Goal: Task Accomplishment & Management: Use online tool/utility

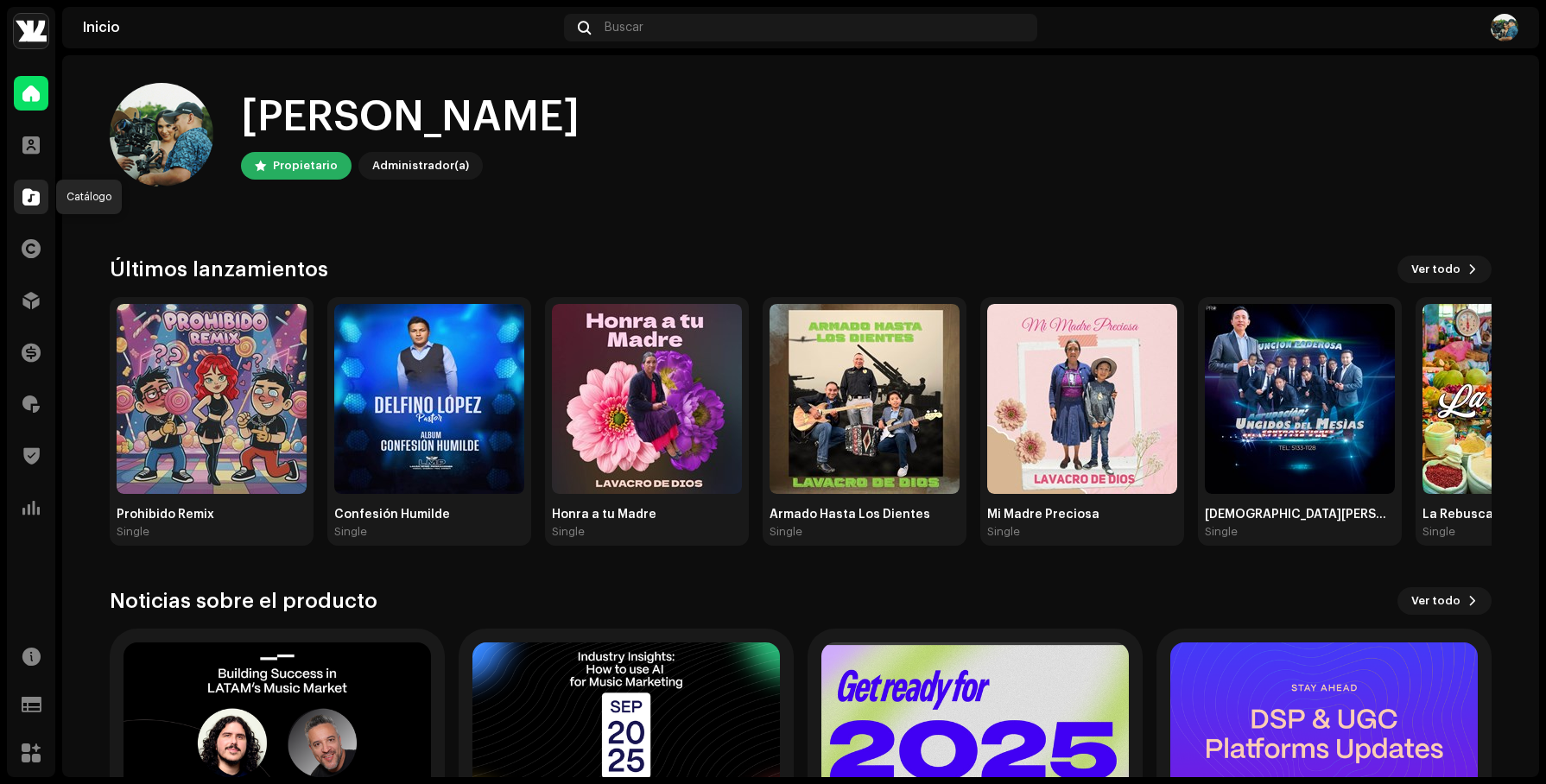
click at [35, 195] on span at bounding box center [31, 197] width 17 height 14
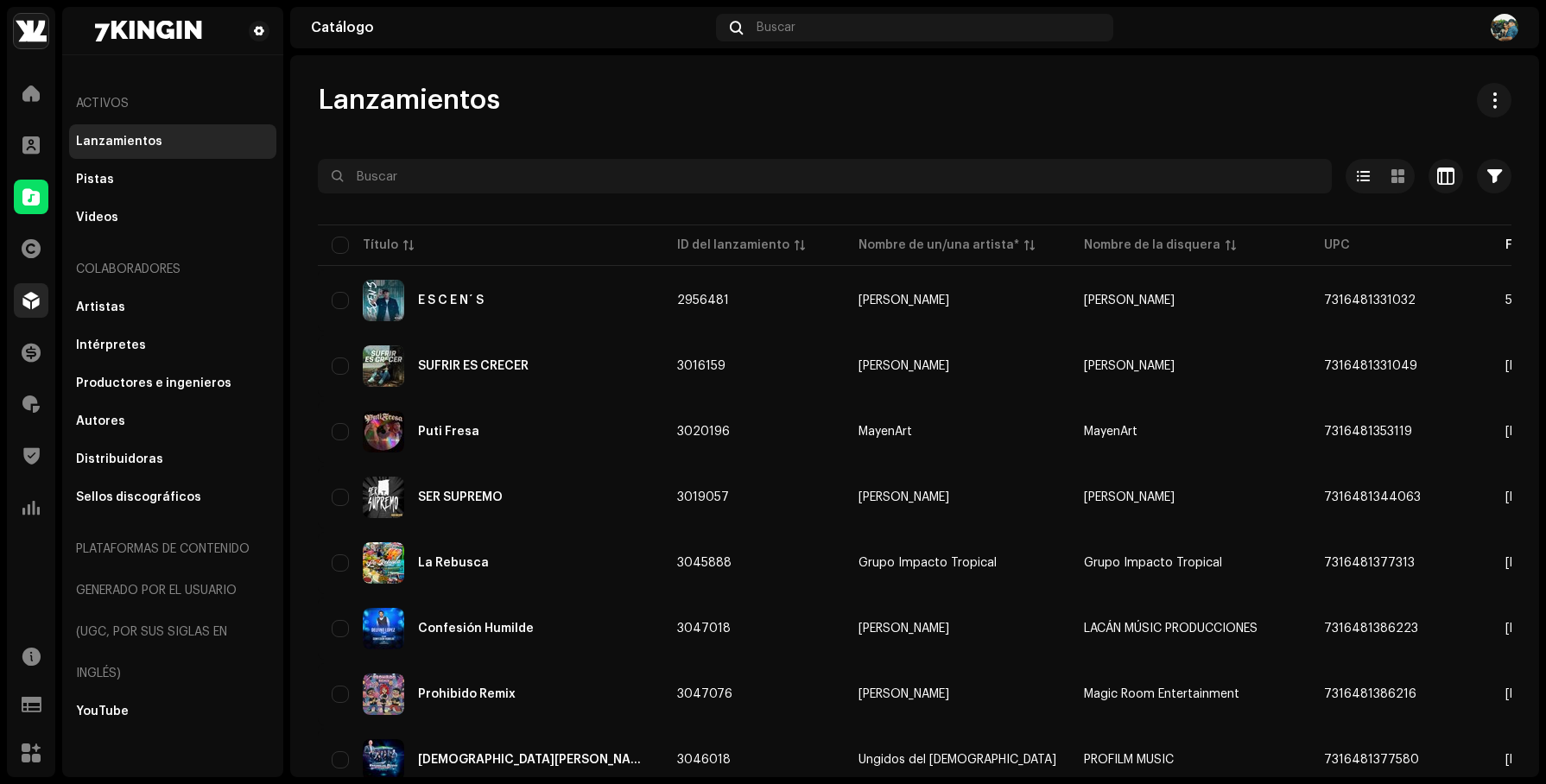
click at [36, 306] on span at bounding box center [31, 300] width 17 height 14
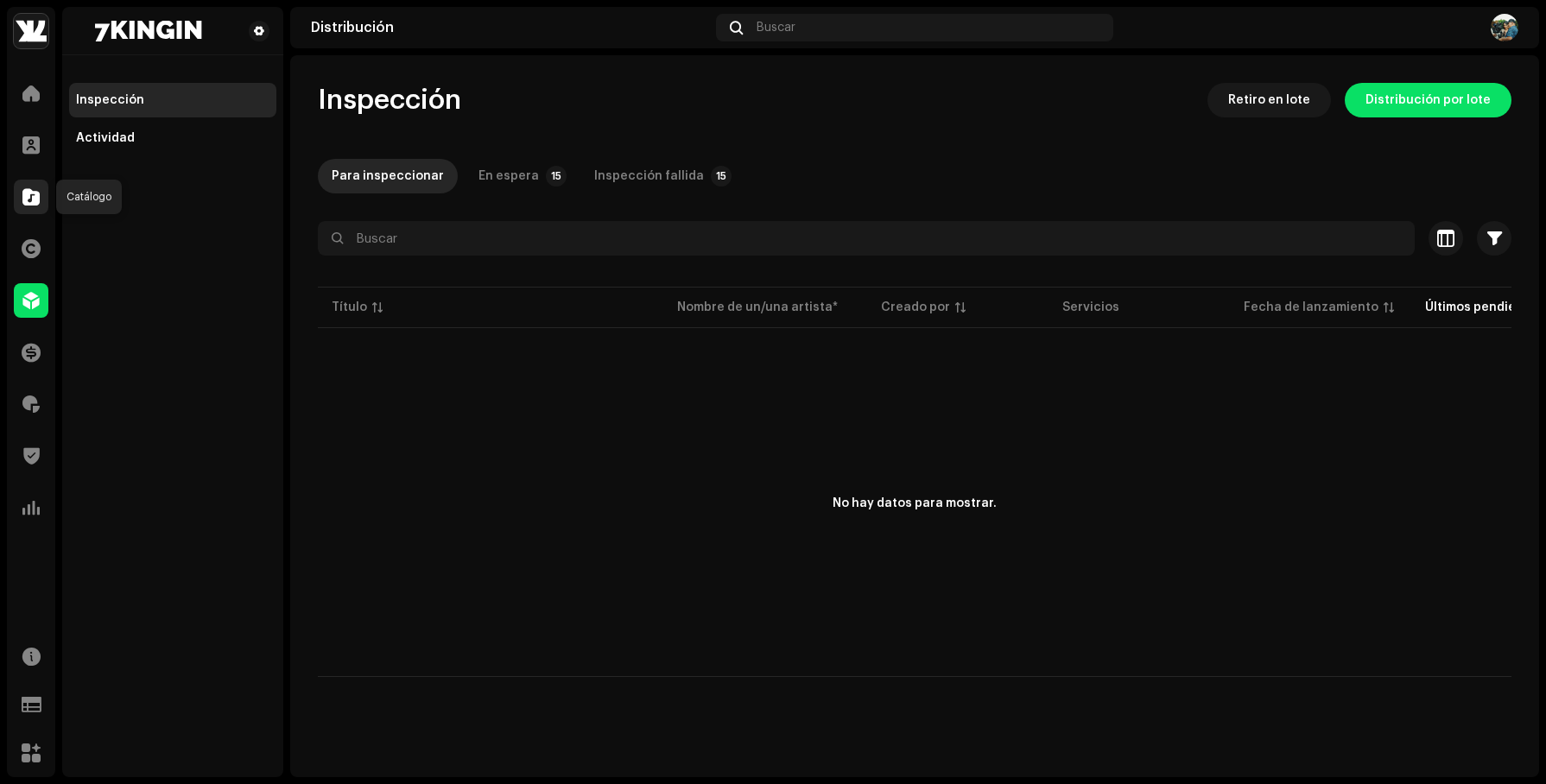
click at [32, 197] on span at bounding box center [31, 197] width 17 height 14
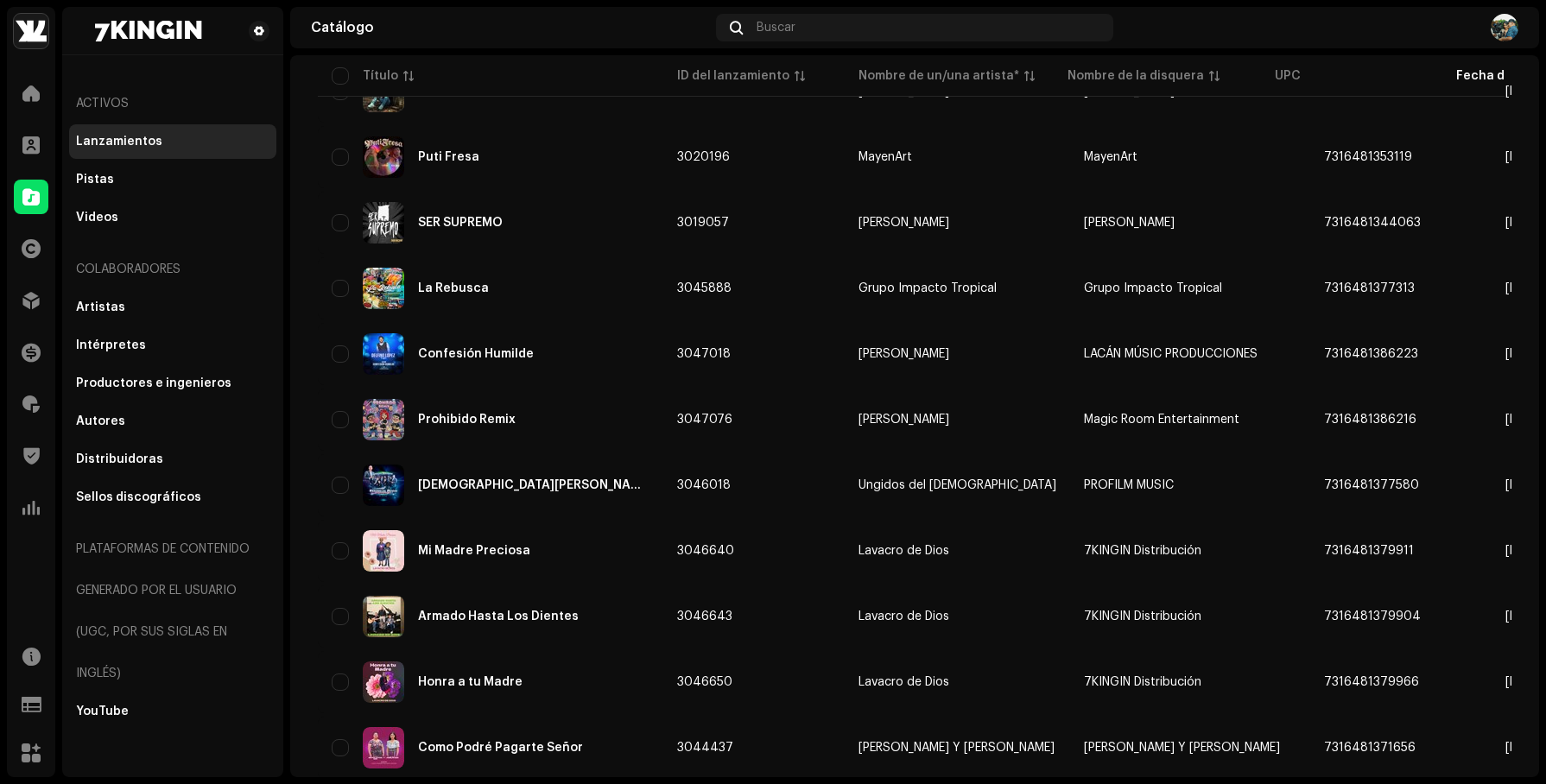
scroll to position [307, 0]
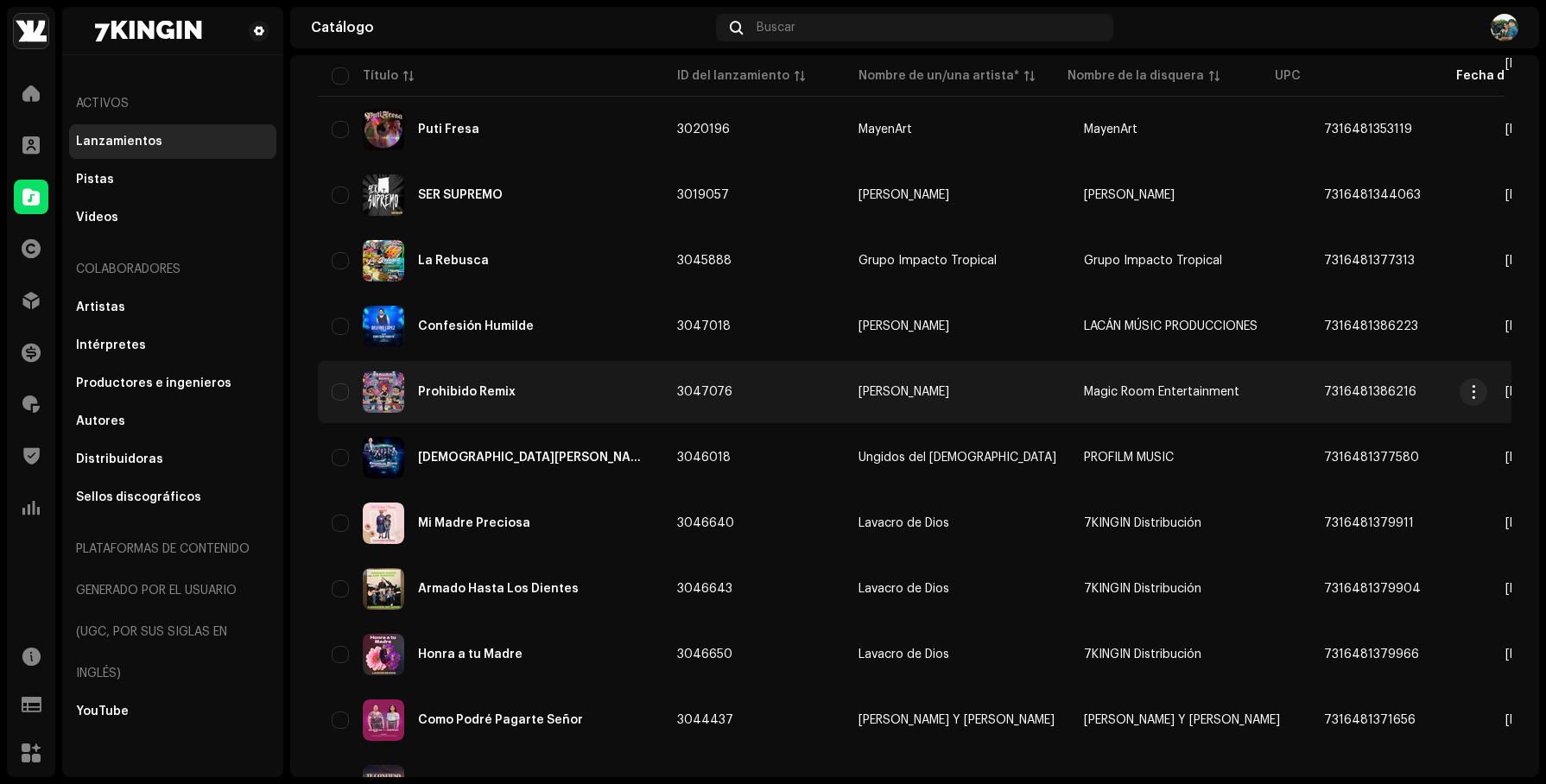
click at [582, 401] on div "Prohibido Remix" at bounding box center [491, 392] width 318 height 41
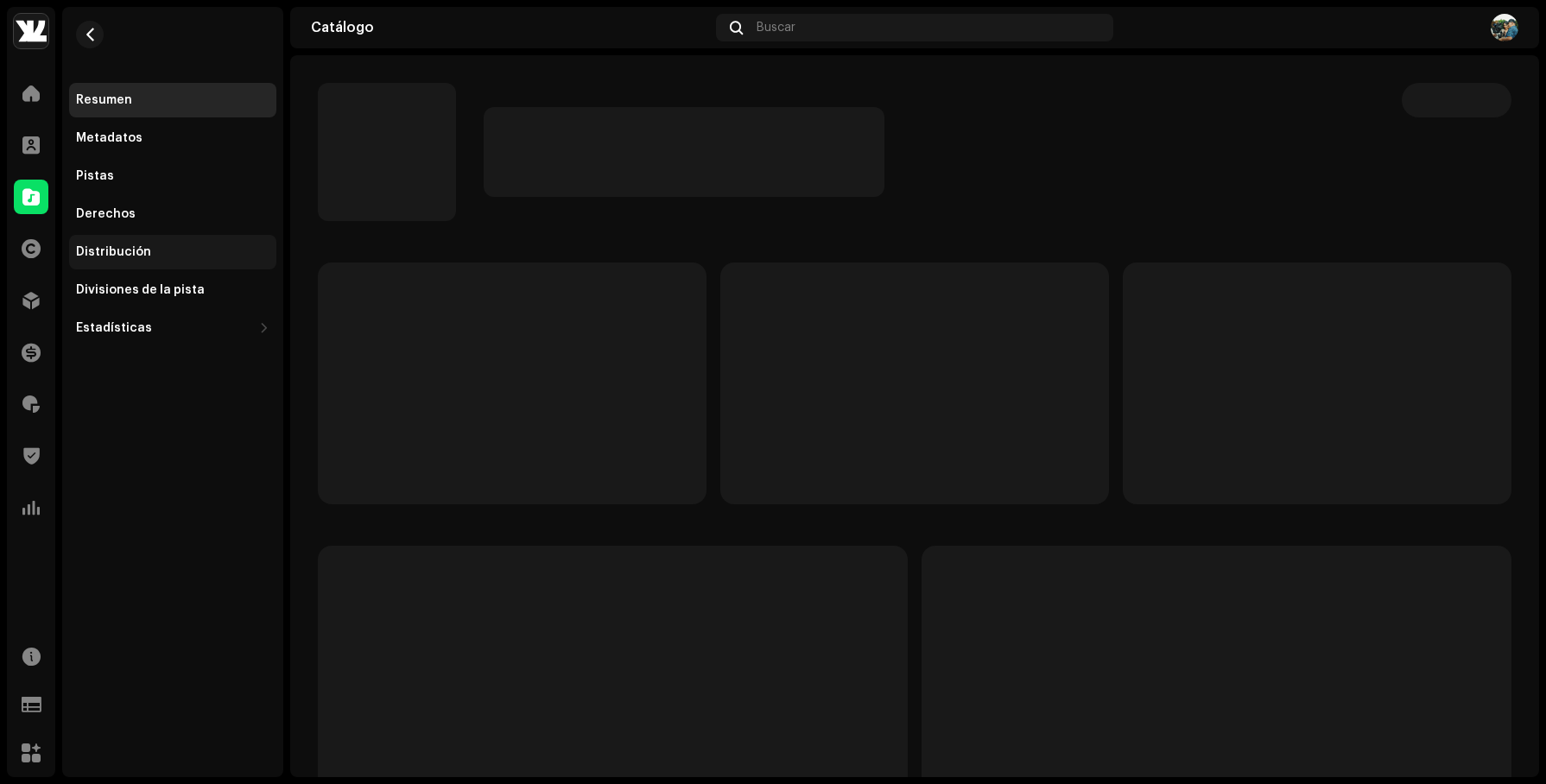
click at [177, 250] on div "Distribución" at bounding box center [173, 252] width 194 height 14
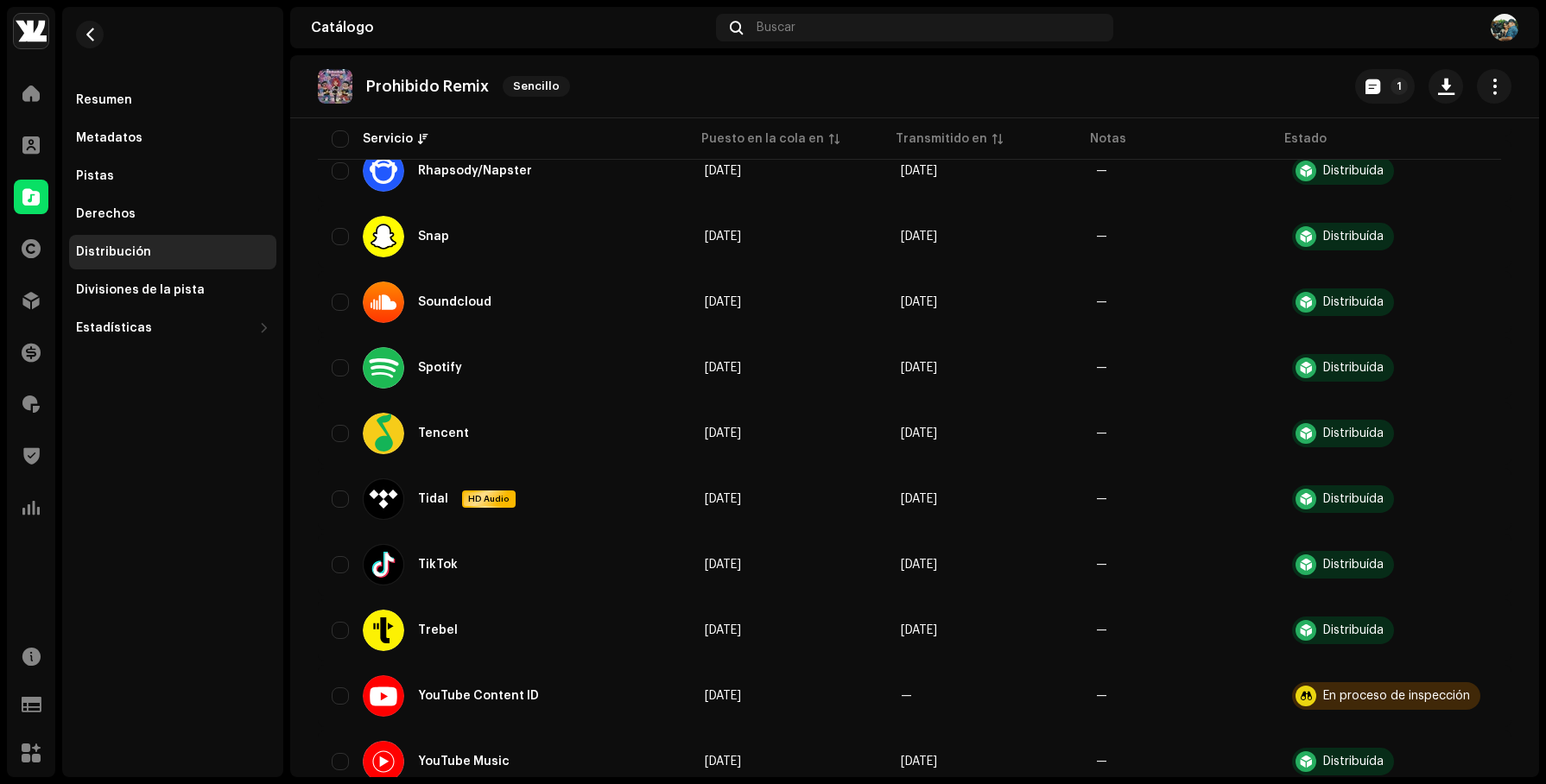
scroll to position [1567, 0]
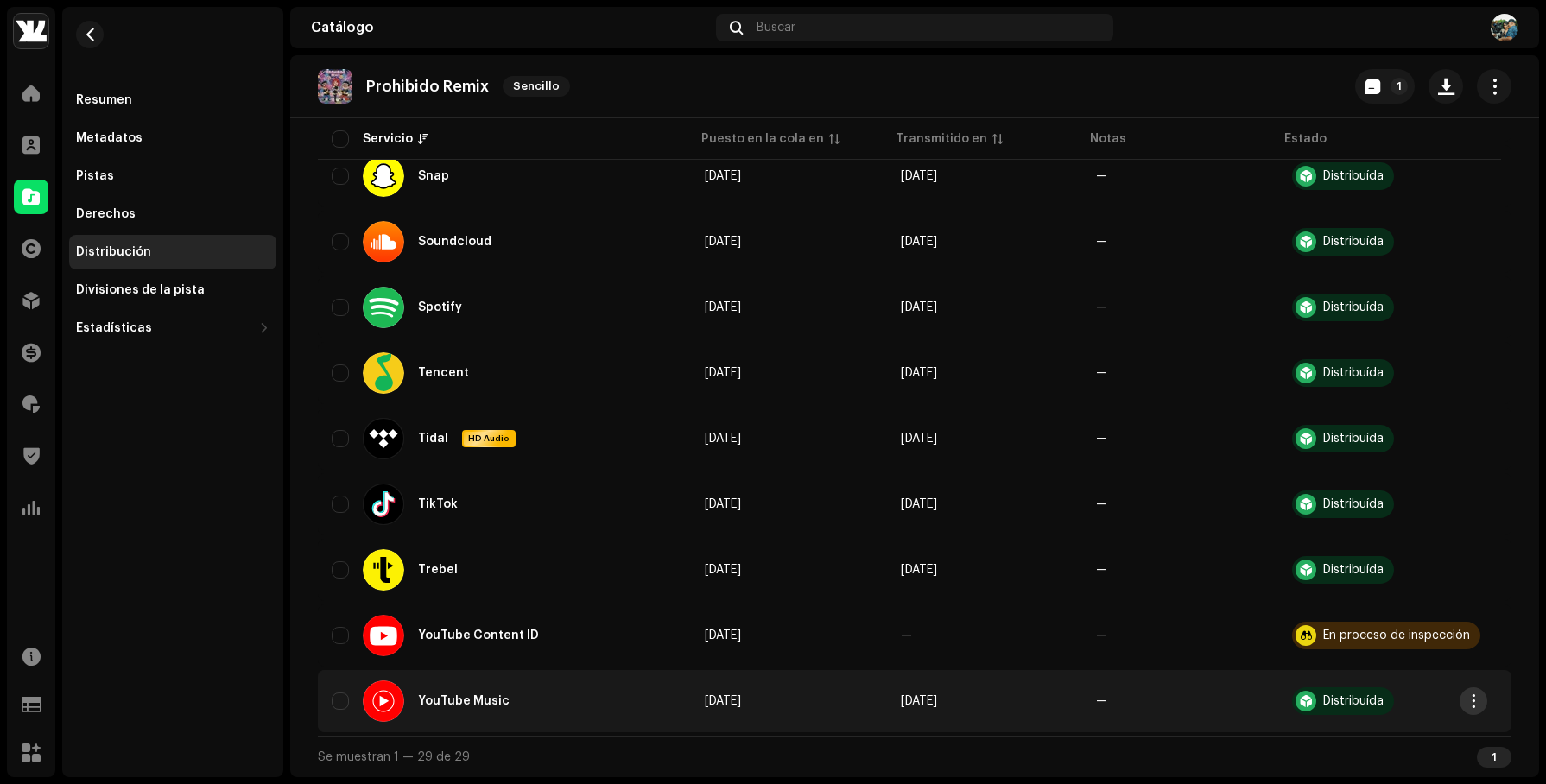
click at [1469, 691] on button "button" at bounding box center [1474, 700] width 27 height 27
click at [1407, 618] on div "Distribuir" at bounding box center [1392, 628] width 174 height 35
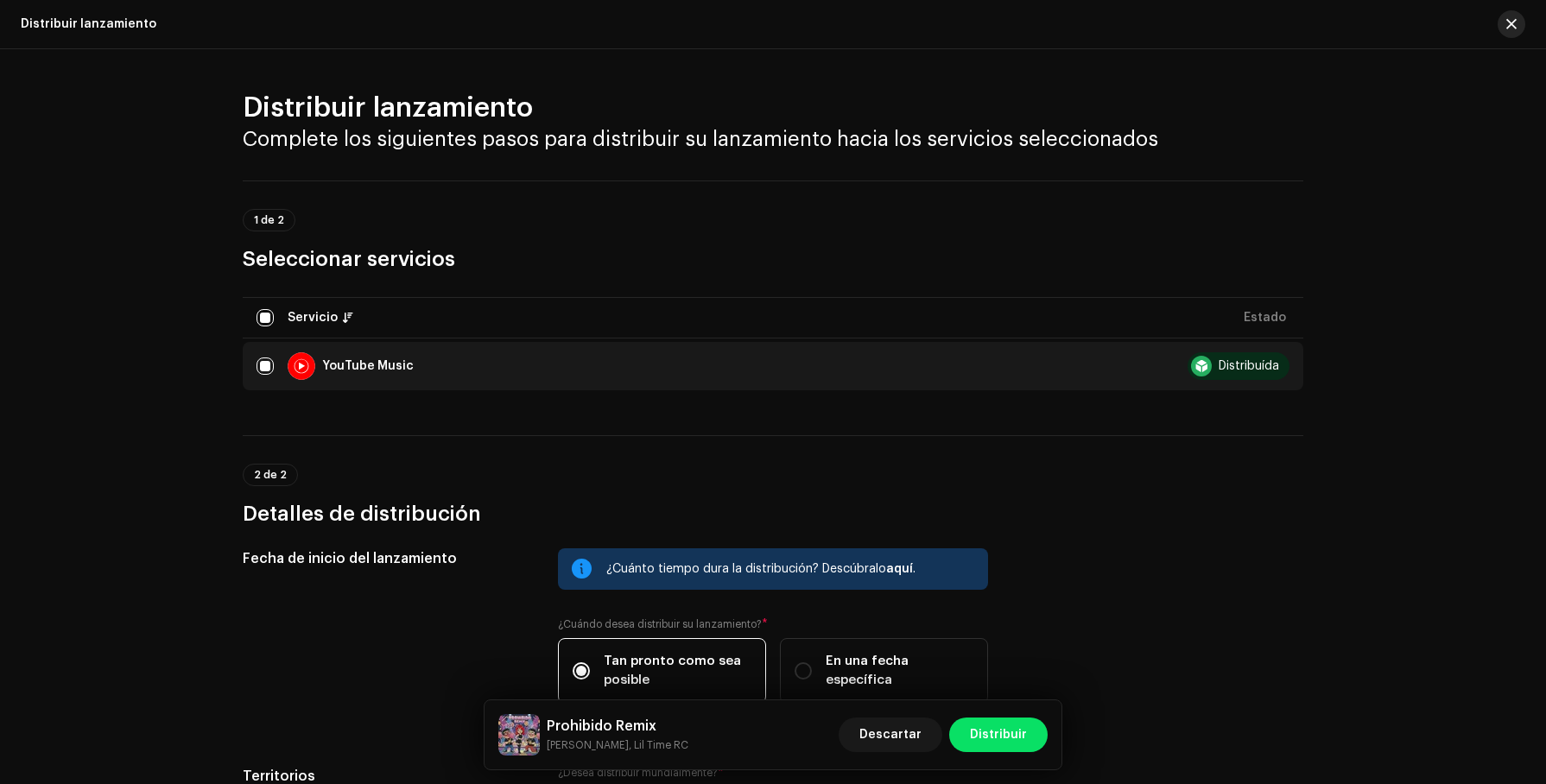
click at [1506, 21] on span "button" at bounding box center [1511, 24] width 10 height 14
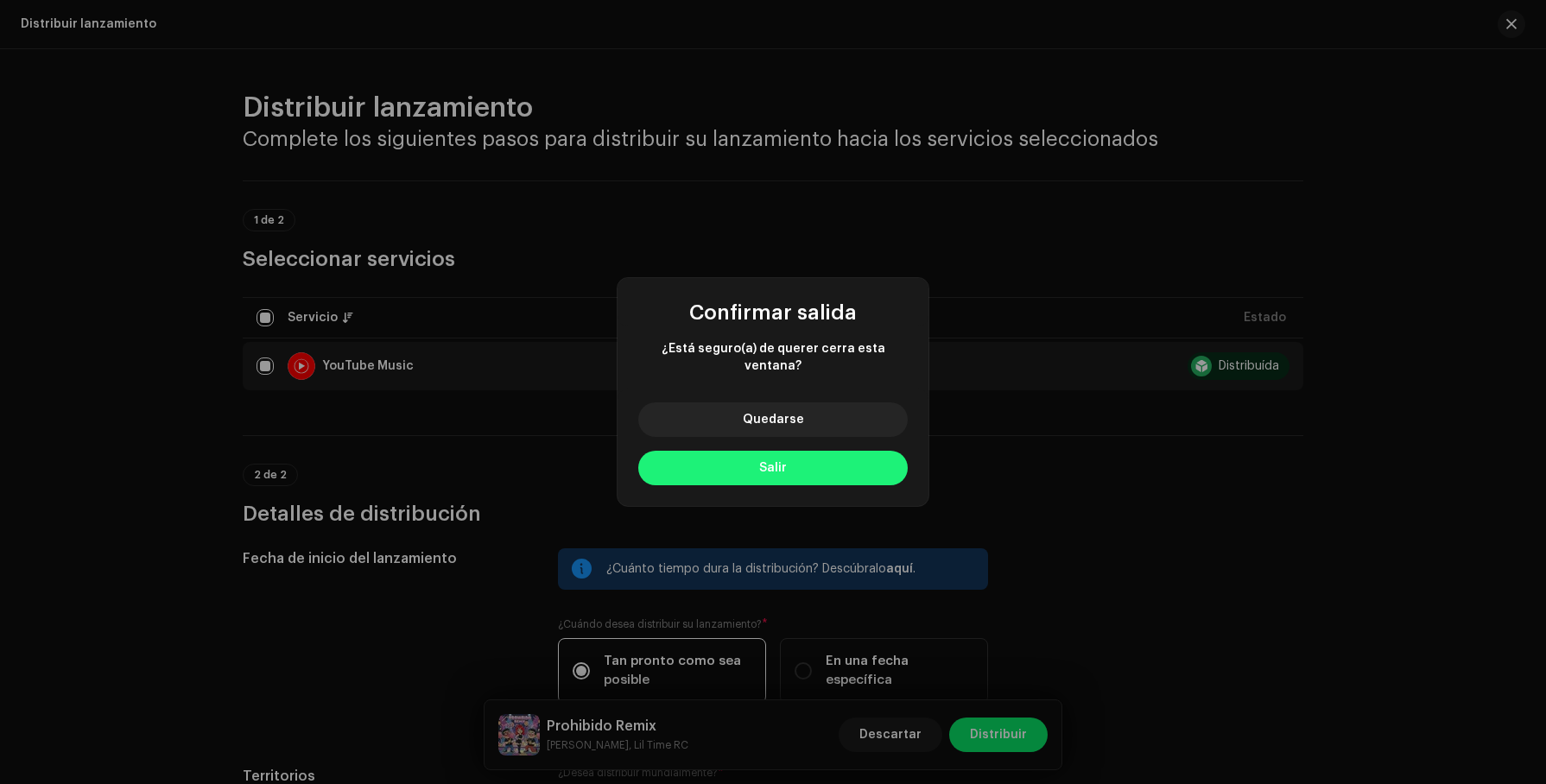
click at [797, 460] on button "Salir" at bounding box center [773, 468] width 269 height 35
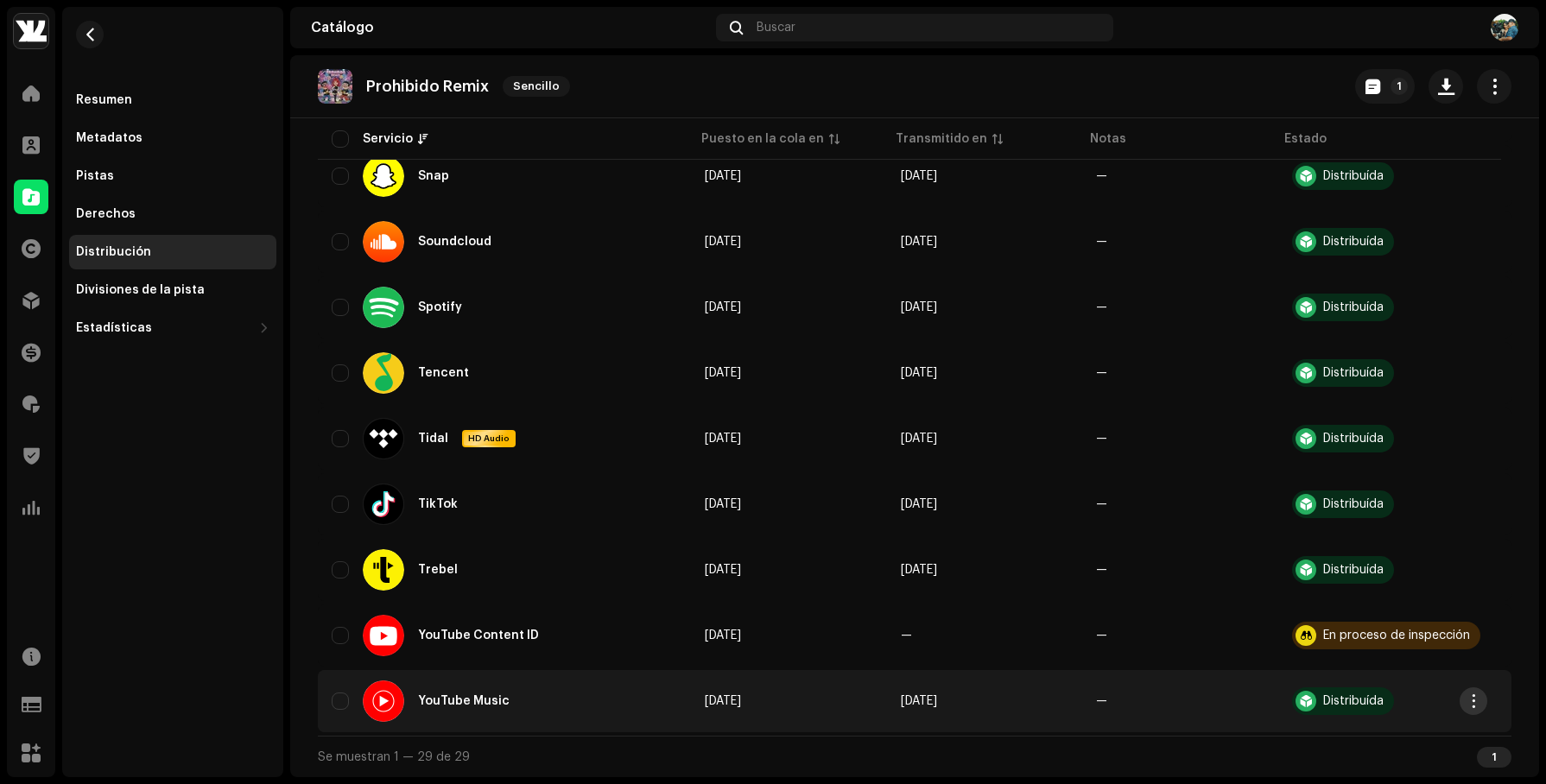
click at [1477, 700] on span "button" at bounding box center [1474, 701] width 13 height 14
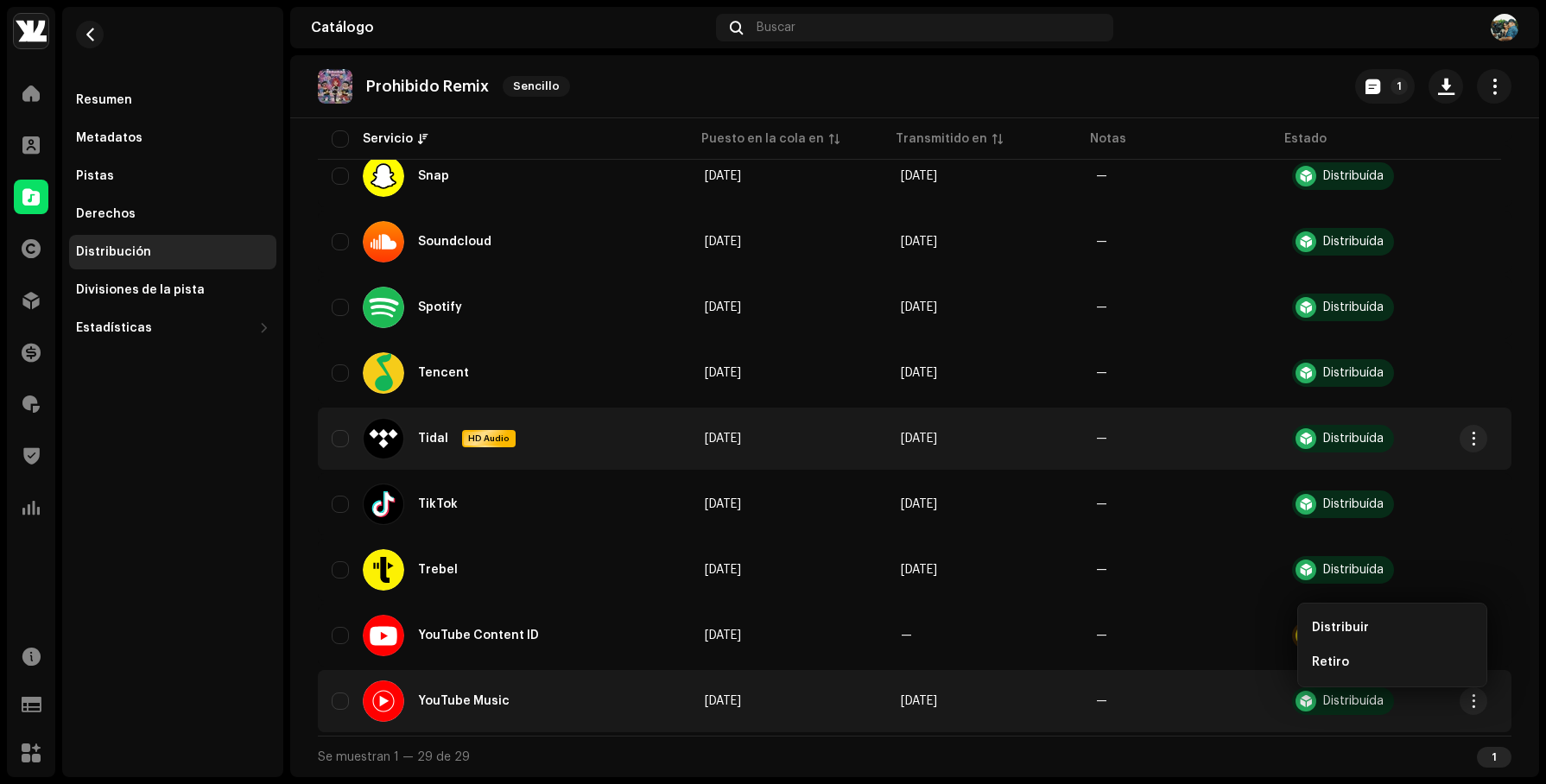
click at [1485, 425] on re-m-actions-button at bounding box center [1474, 438] width 27 height 27
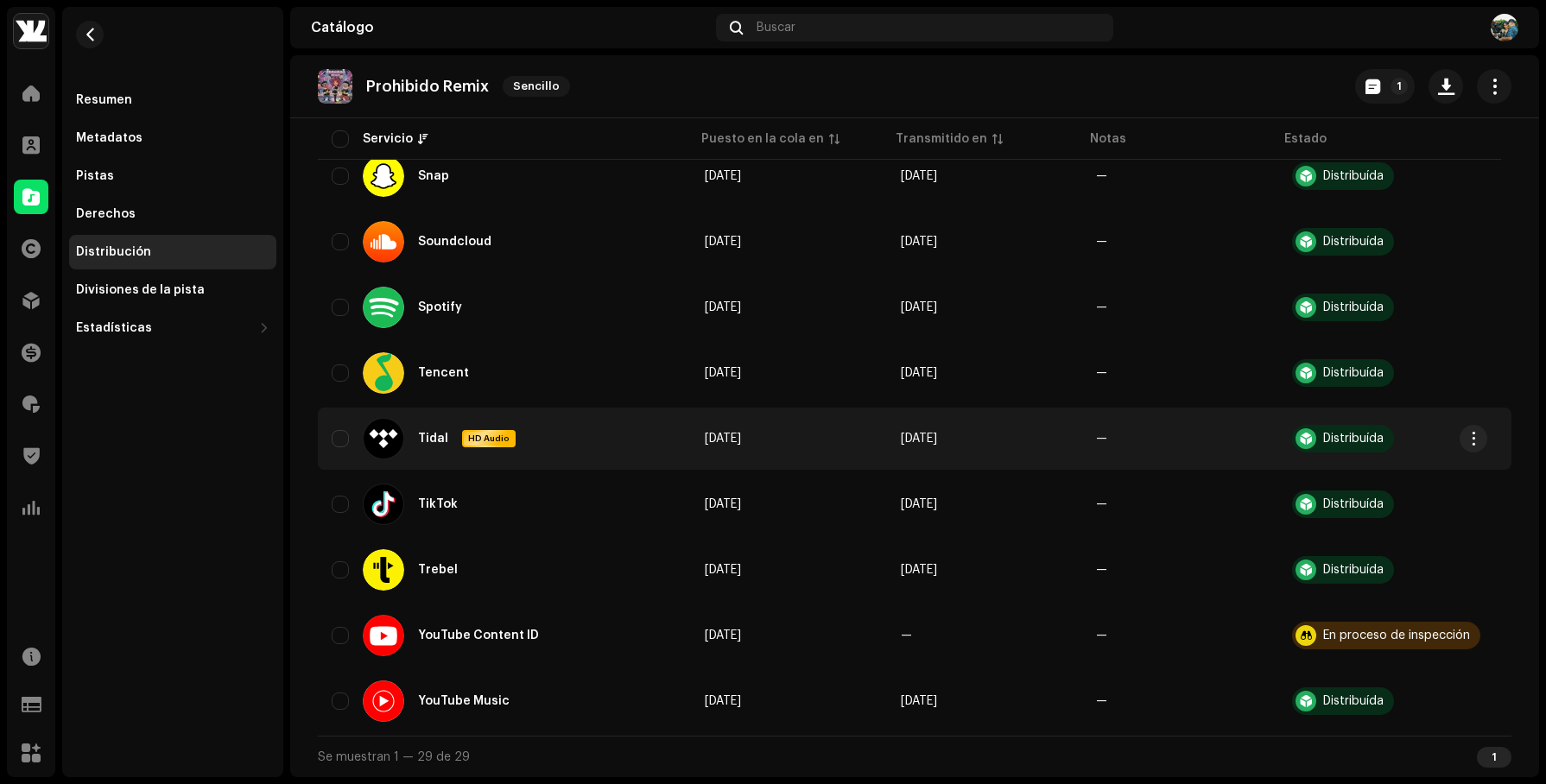
scroll to position [0, 0]
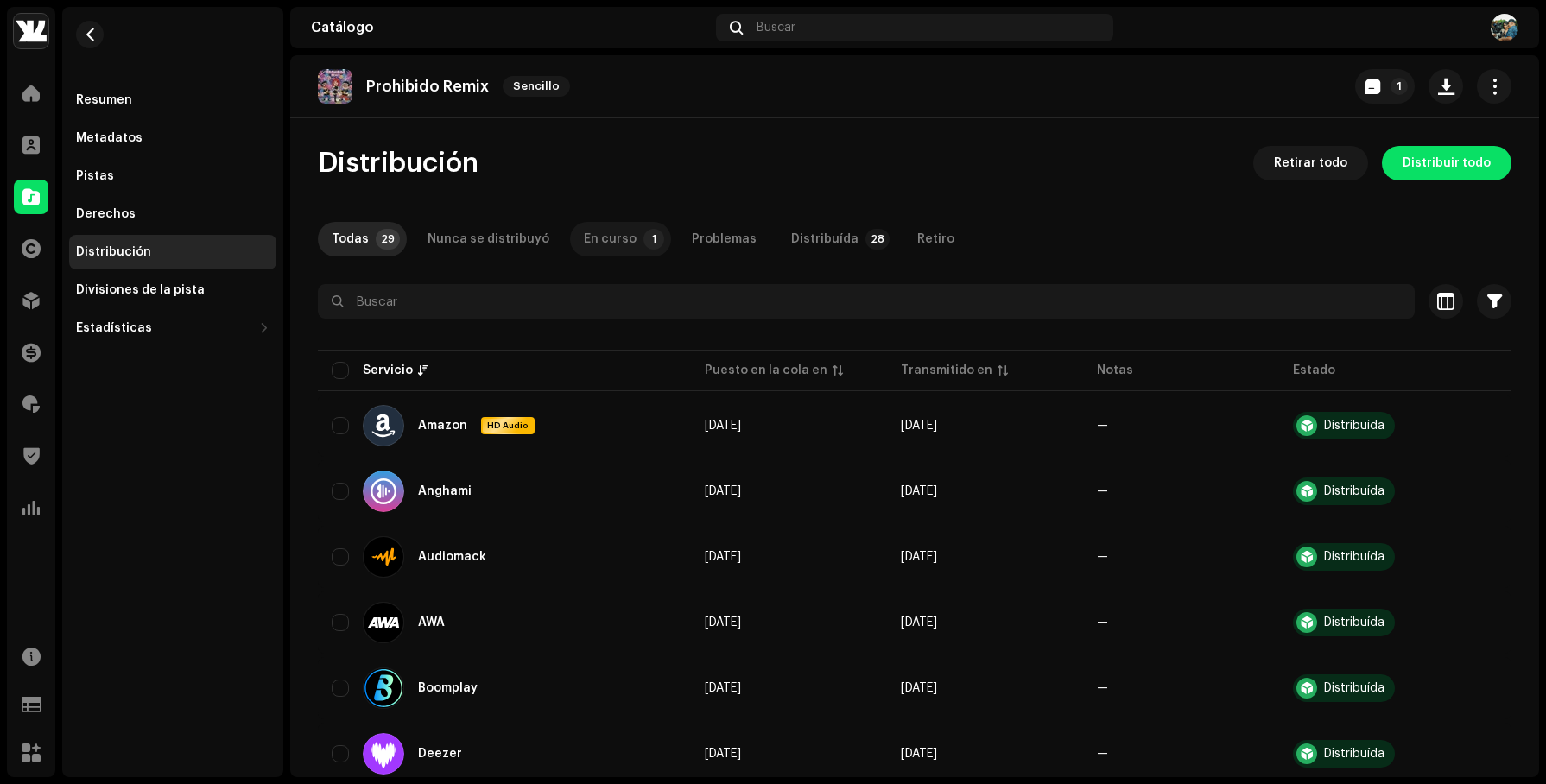
click at [595, 236] on div "En curso" at bounding box center [610, 239] width 53 height 35
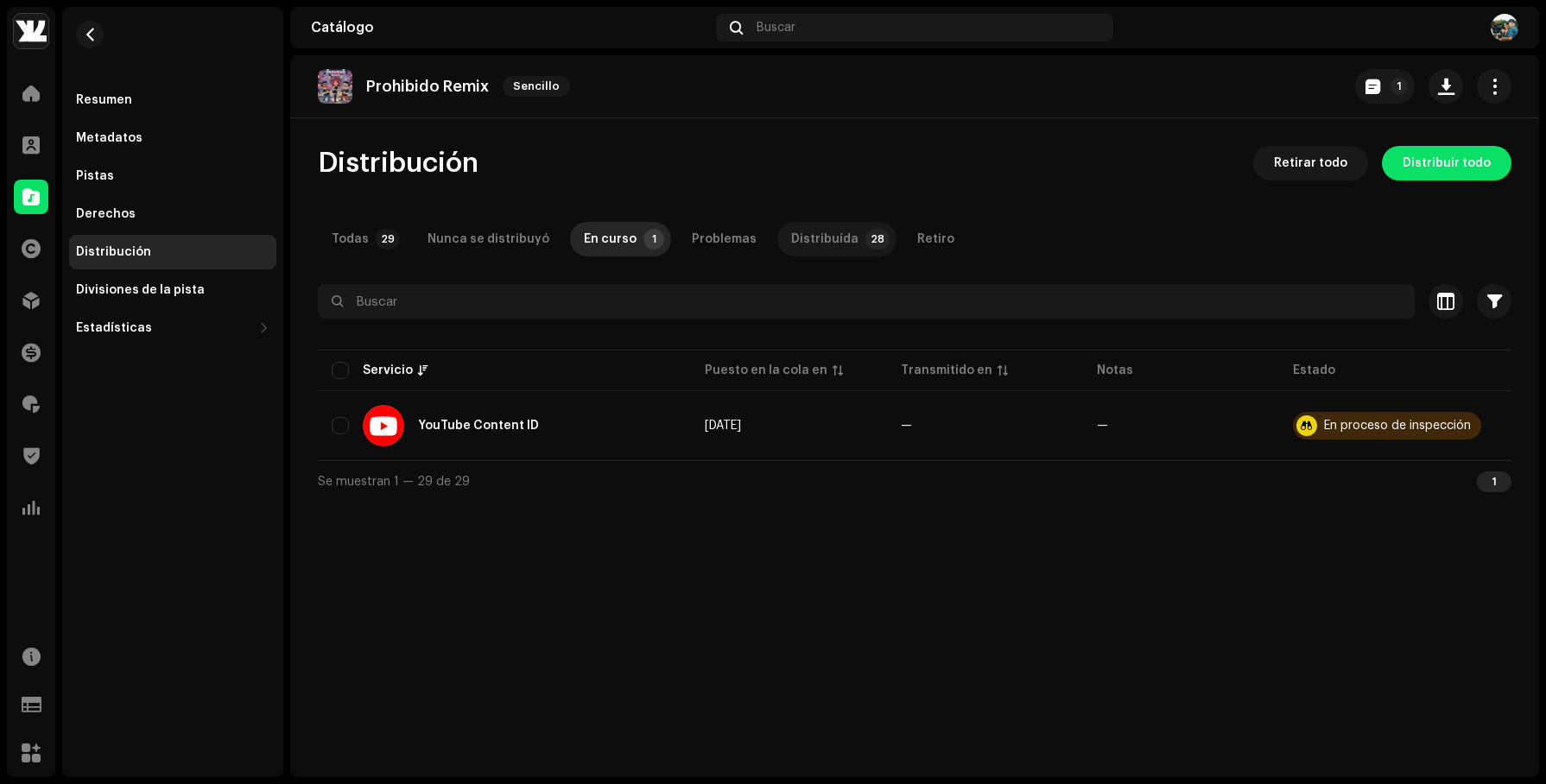
click at [792, 243] on div "Distribuída" at bounding box center [826, 239] width 68 height 35
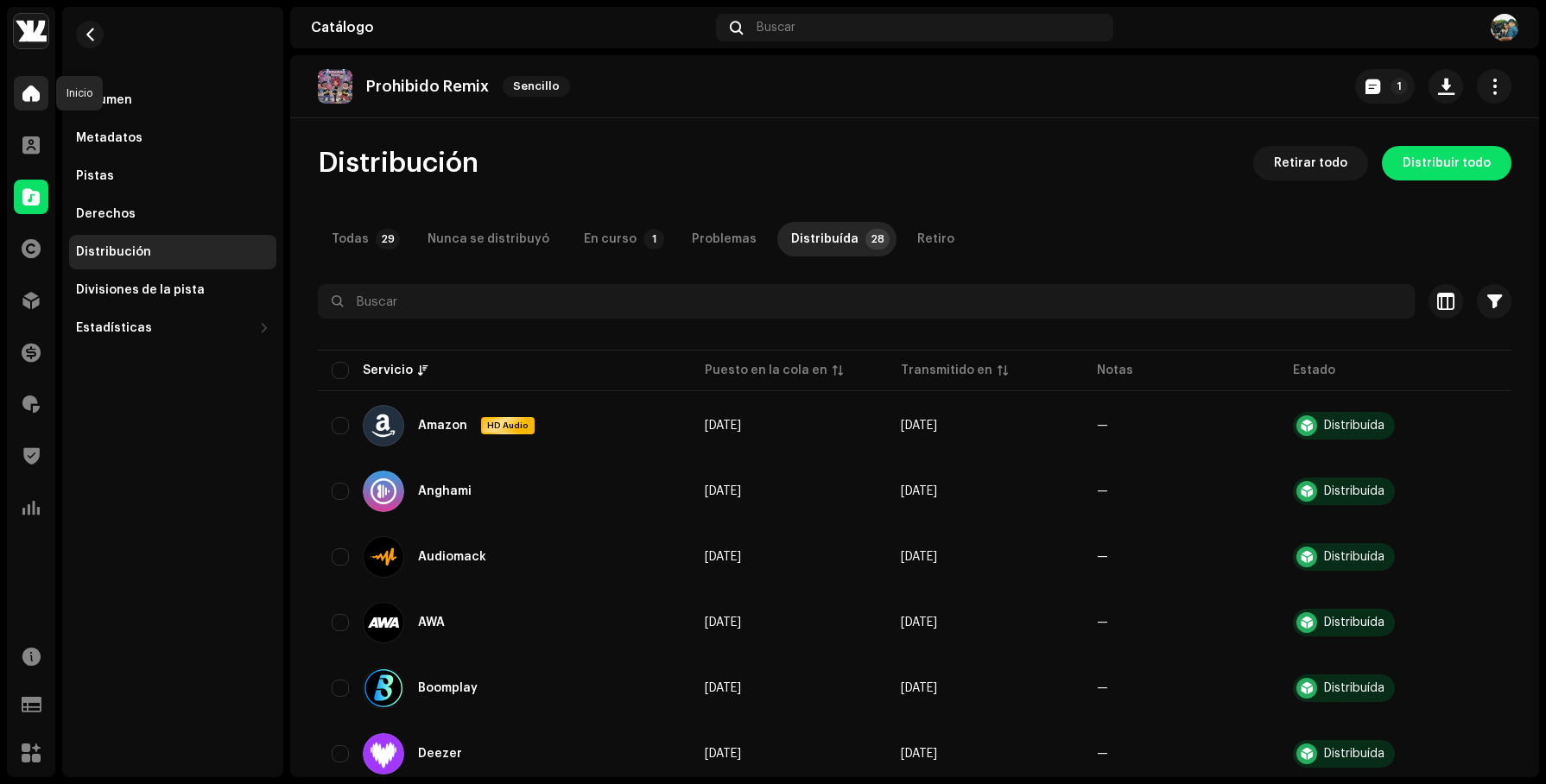
click at [26, 100] on span at bounding box center [31, 93] width 17 height 14
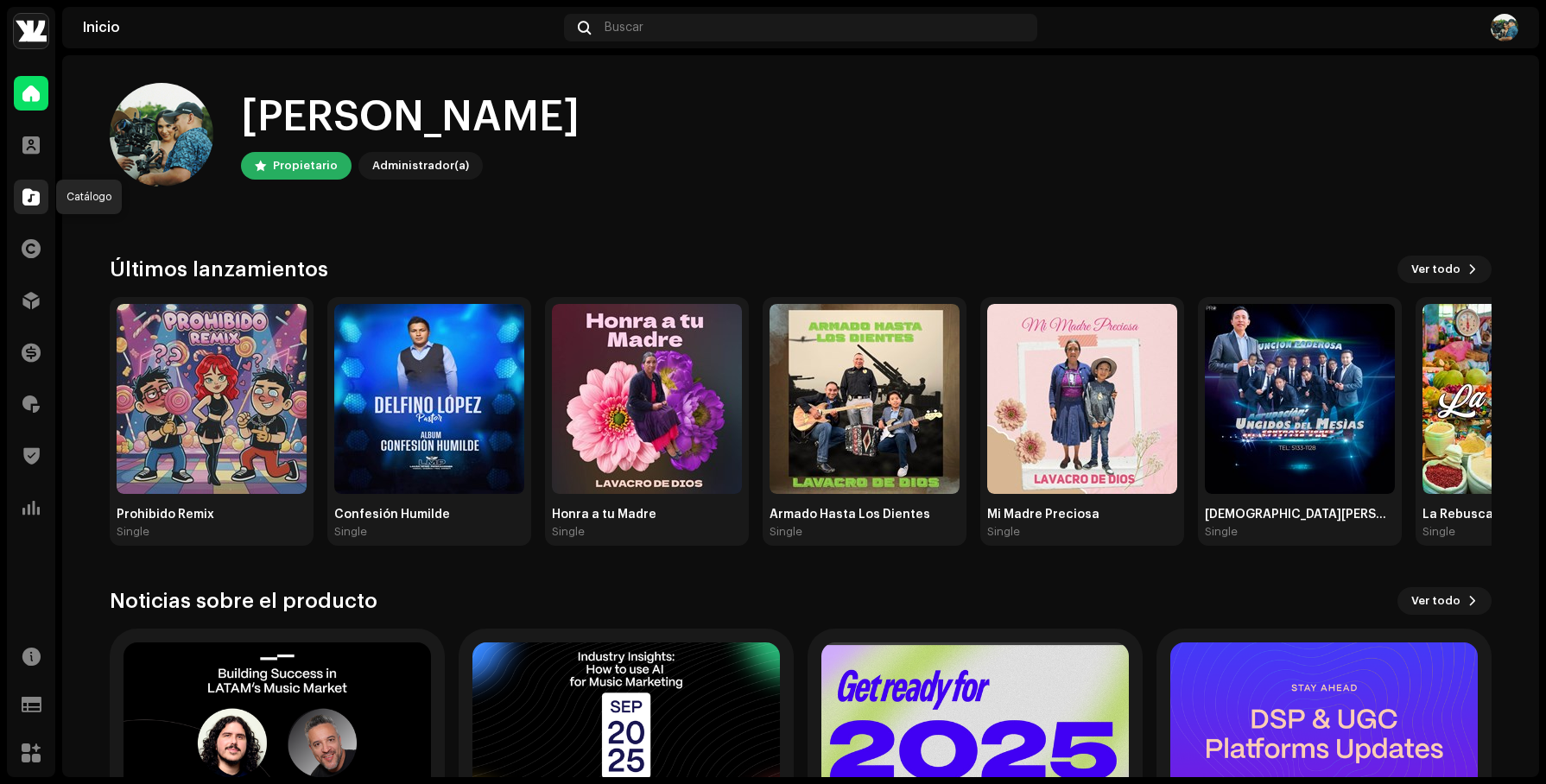
click at [39, 209] on div at bounding box center [31, 197] width 35 height 35
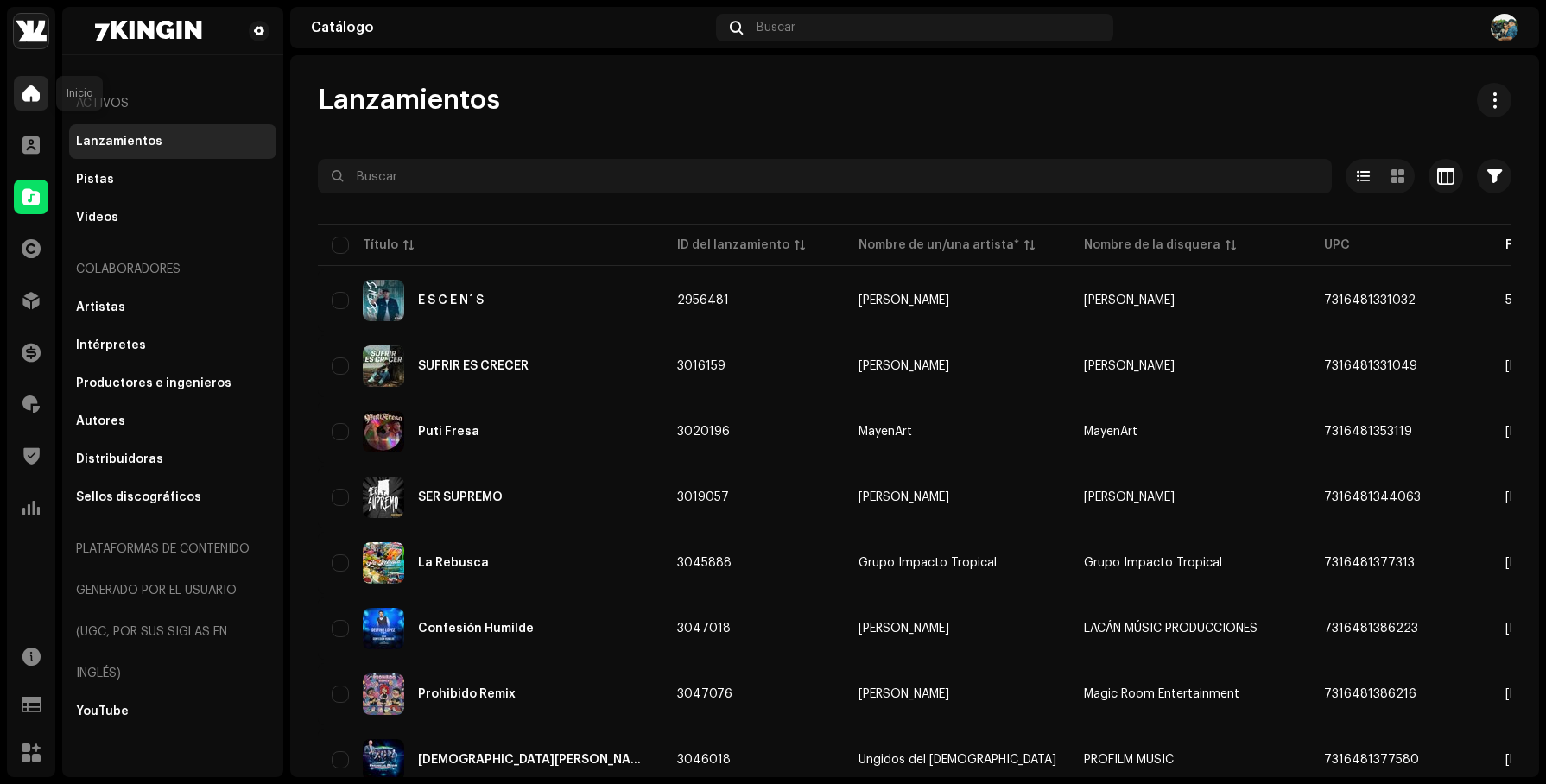
click at [41, 89] on div at bounding box center [31, 93] width 35 height 35
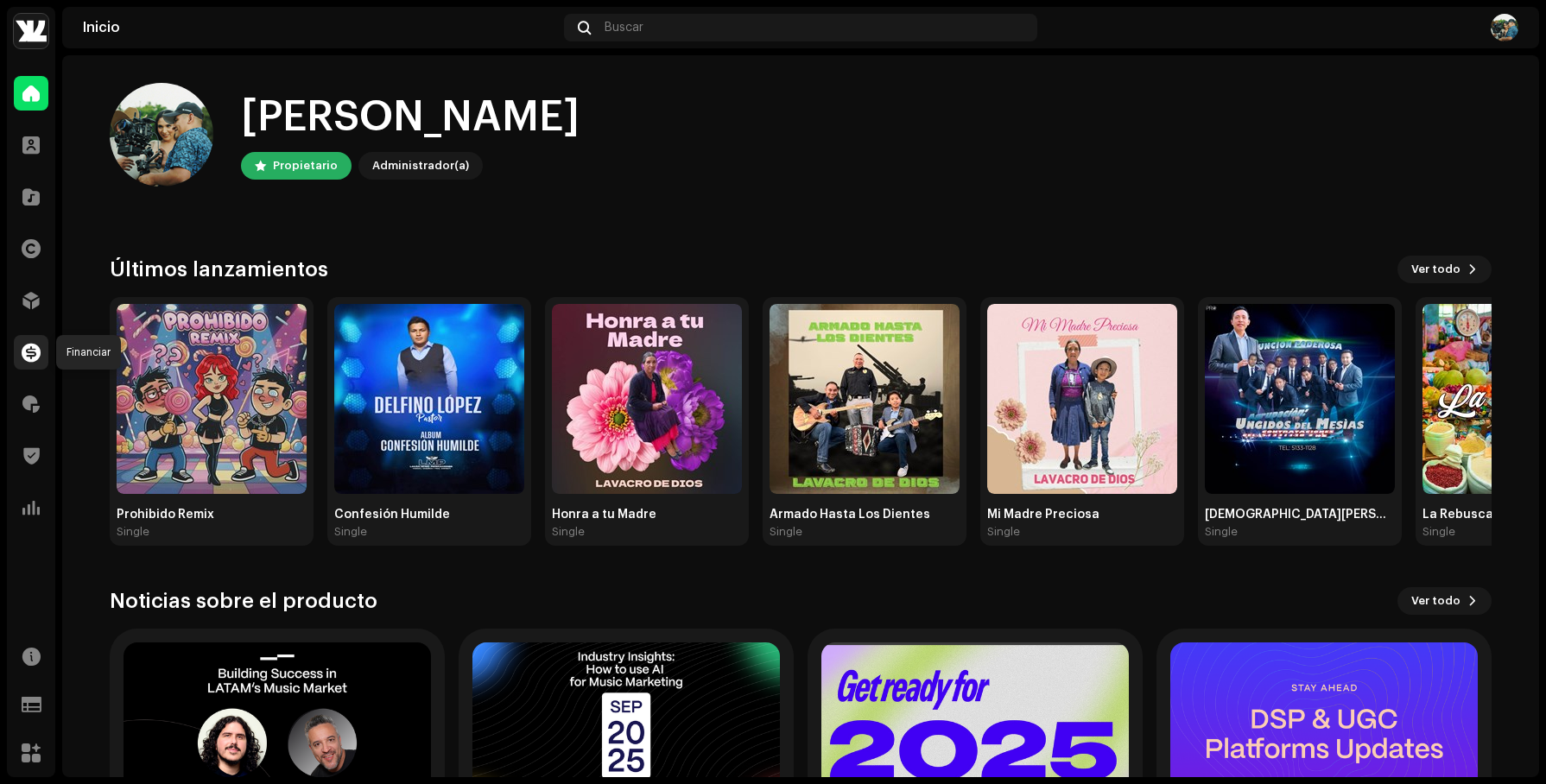
click at [30, 355] on span at bounding box center [31, 352] width 19 height 14
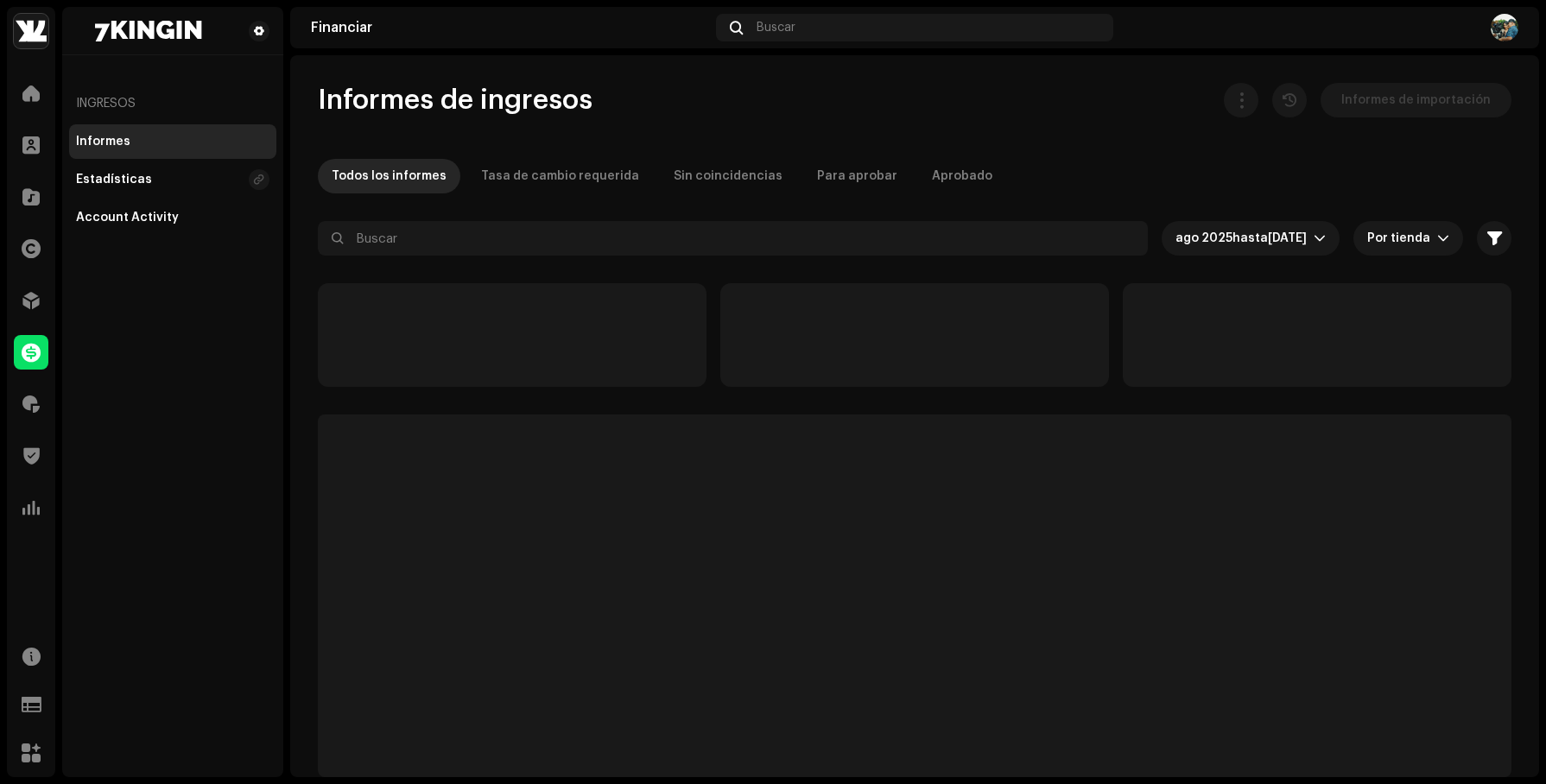
click at [30, 355] on span at bounding box center [31, 352] width 19 height 14
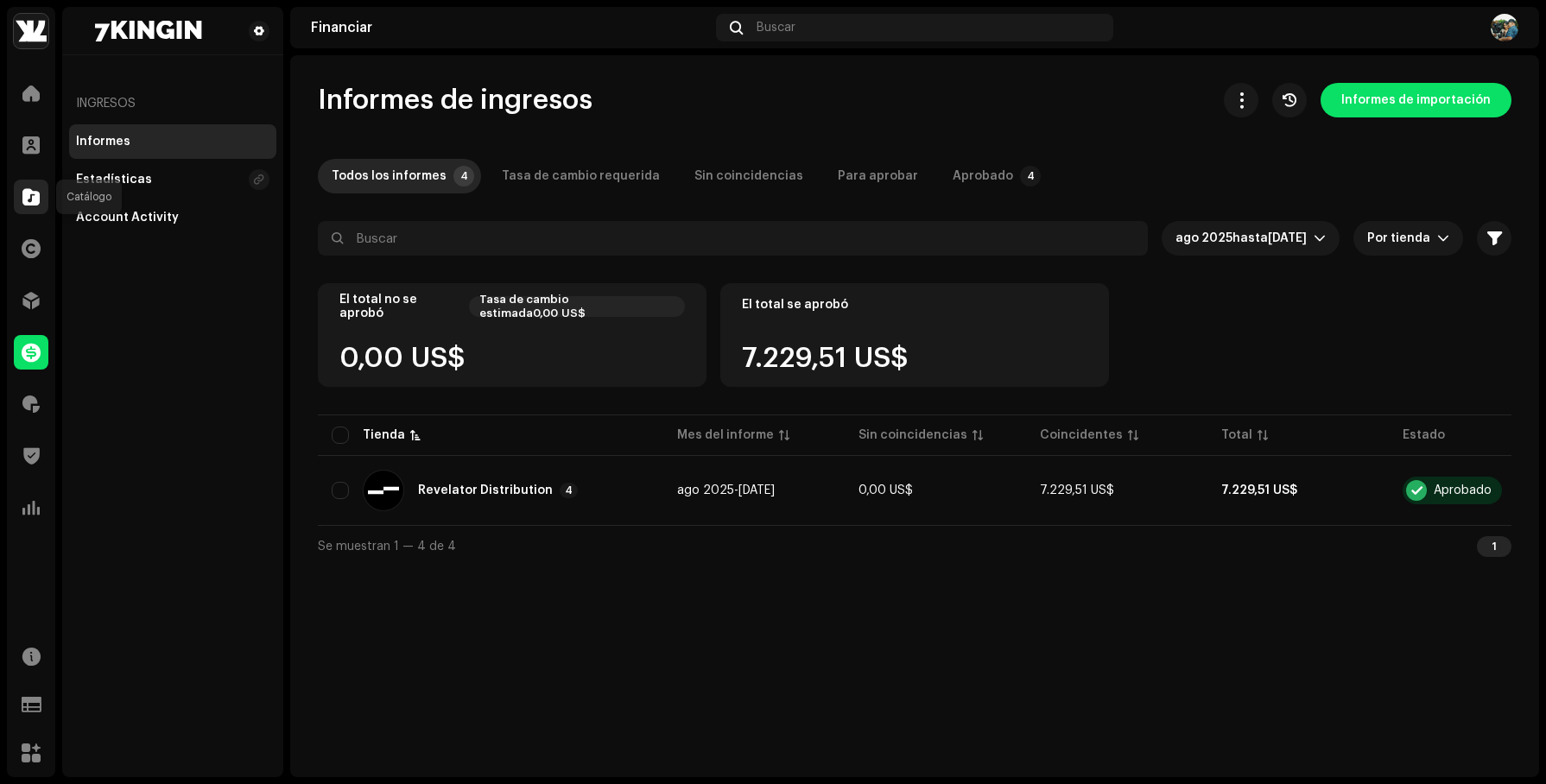
click at [38, 203] on span at bounding box center [31, 197] width 17 height 14
